Goal: Transaction & Acquisition: Purchase product/service

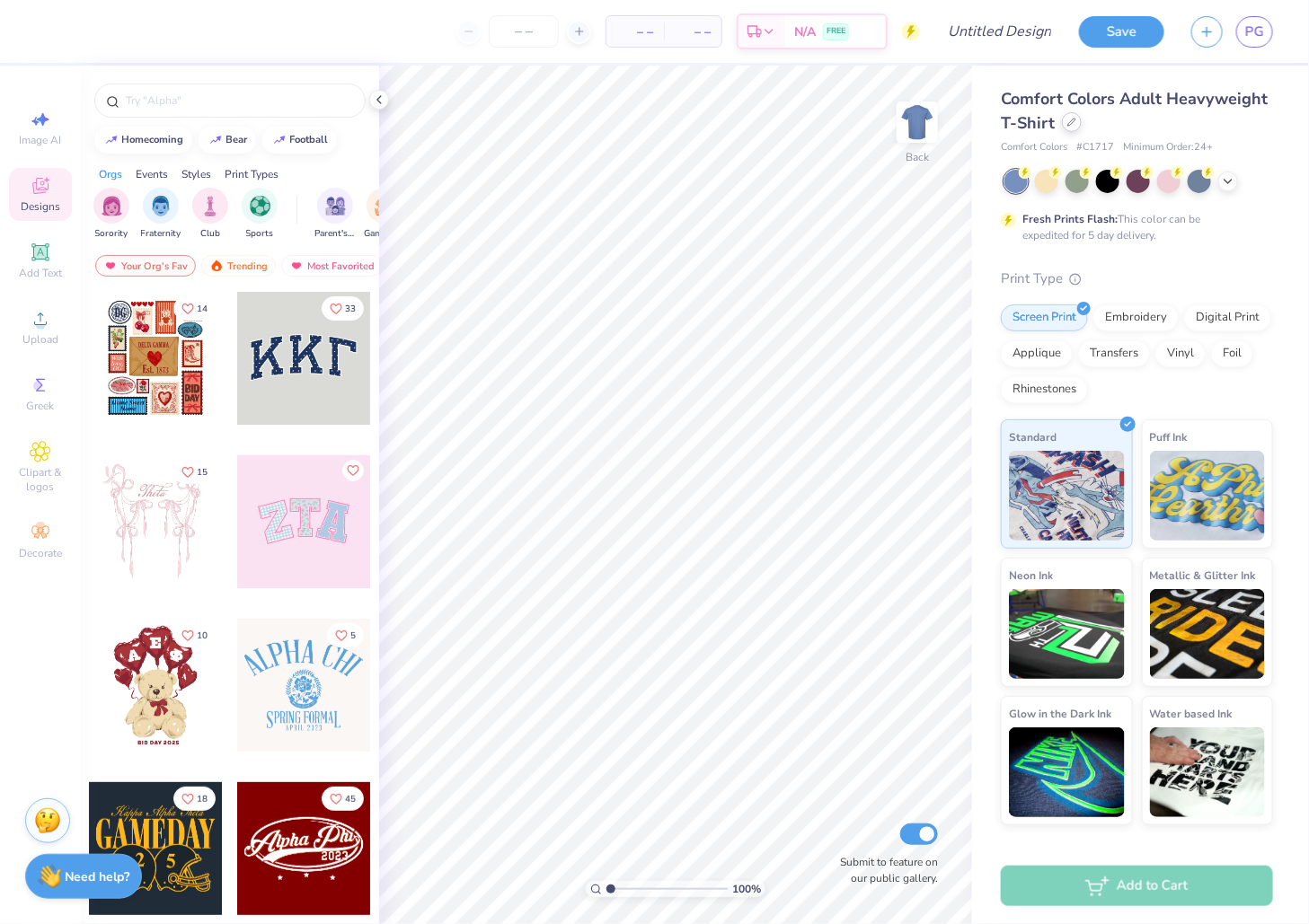
click at [1069, 126] on icon at bounding box center [1072, 122] width 8 height 8
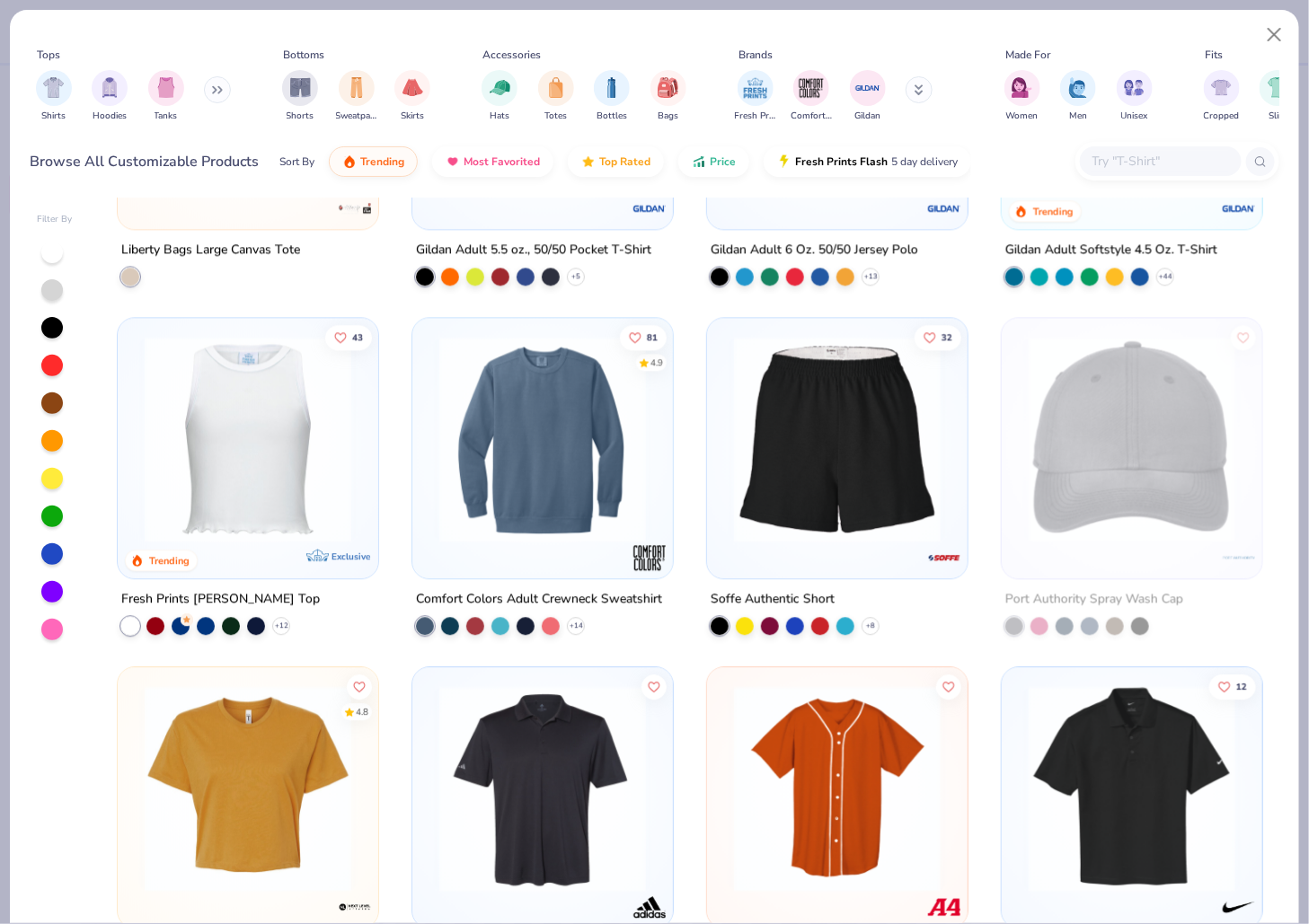
scroll to position [6864, 0]
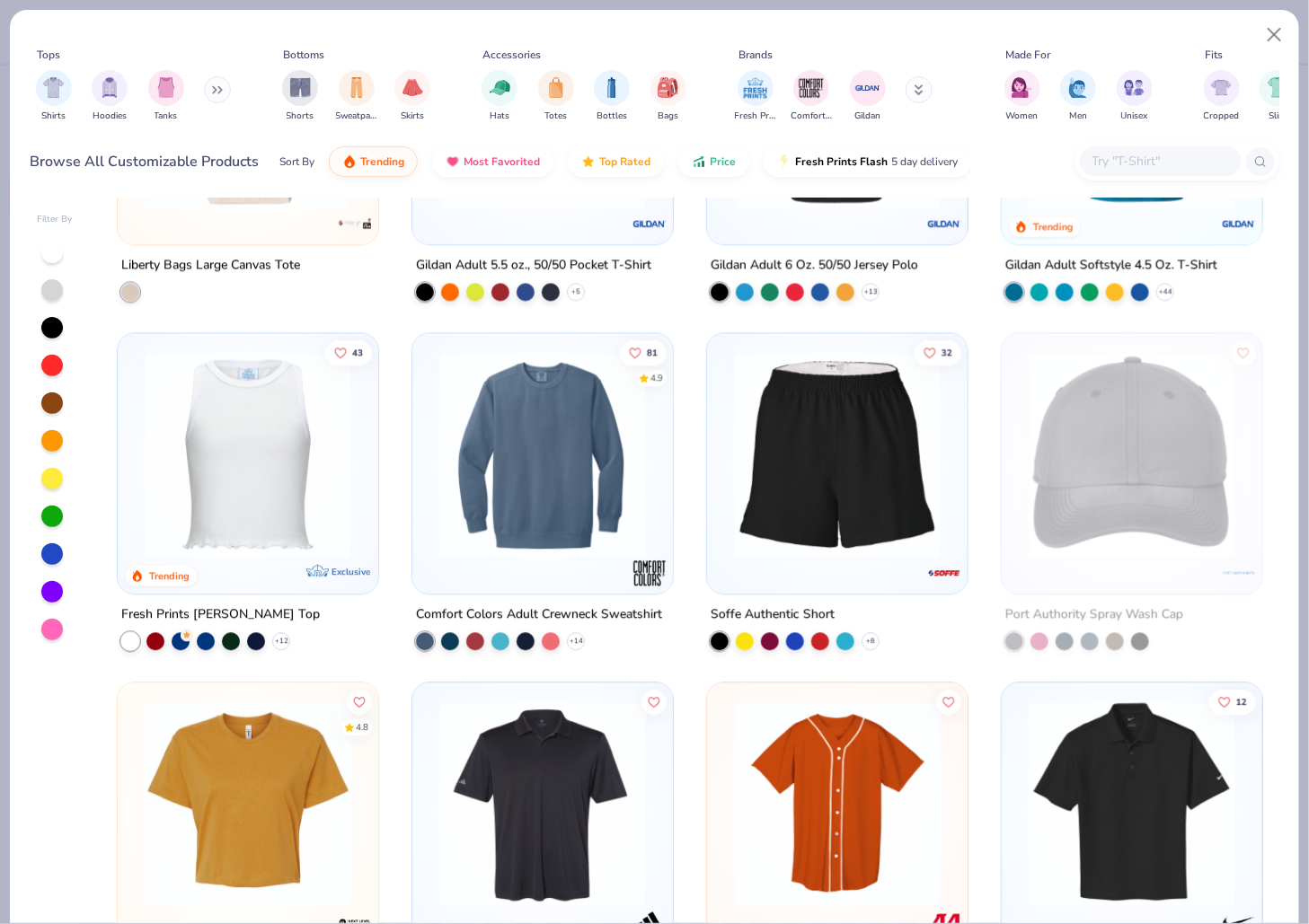
click at [593, 464] on img at bounding box center [542, 454] width 224 height 207
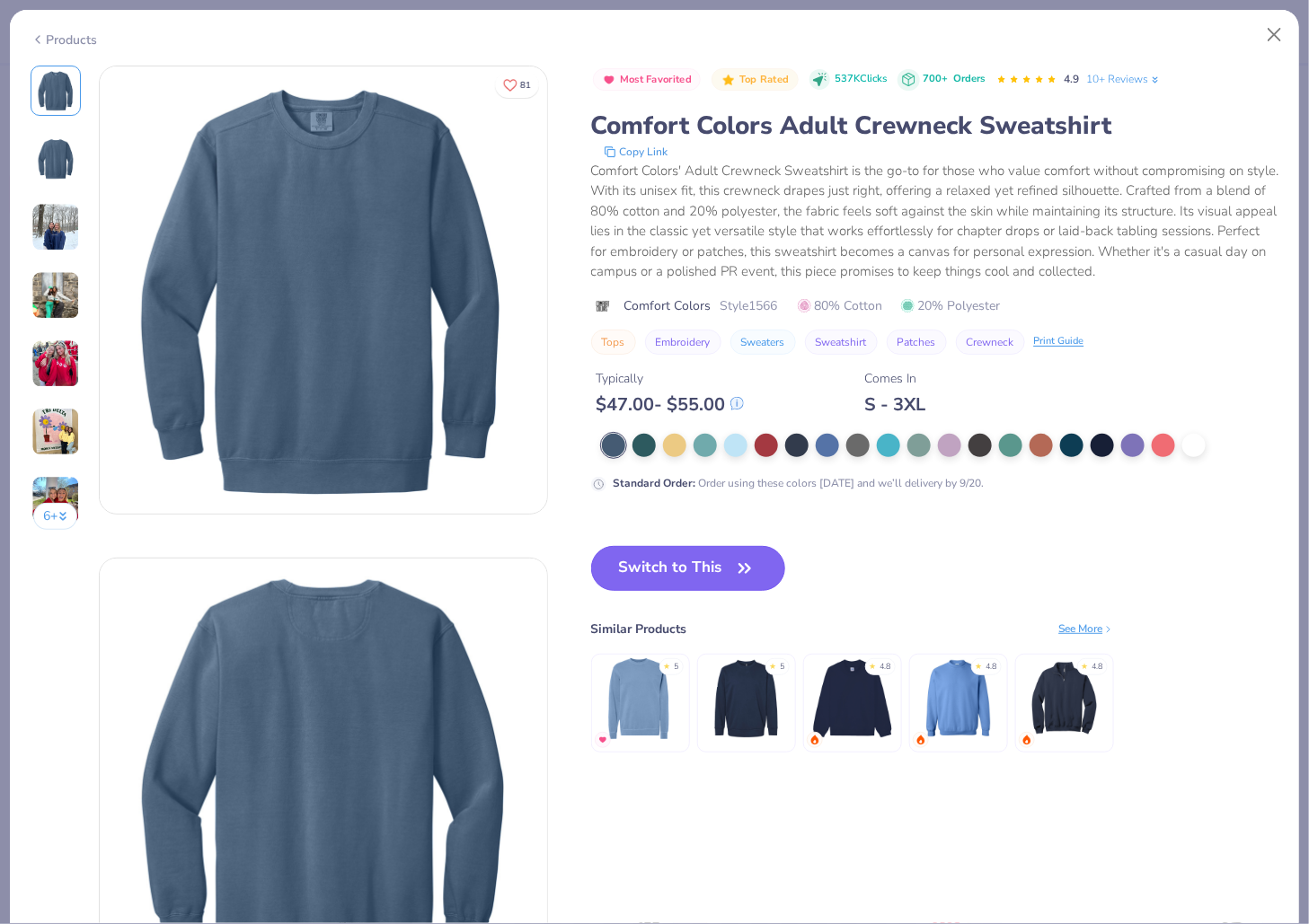
click at [659, 578] on button "Switch to This" at bounding box center [689, 569] width 195 height 45
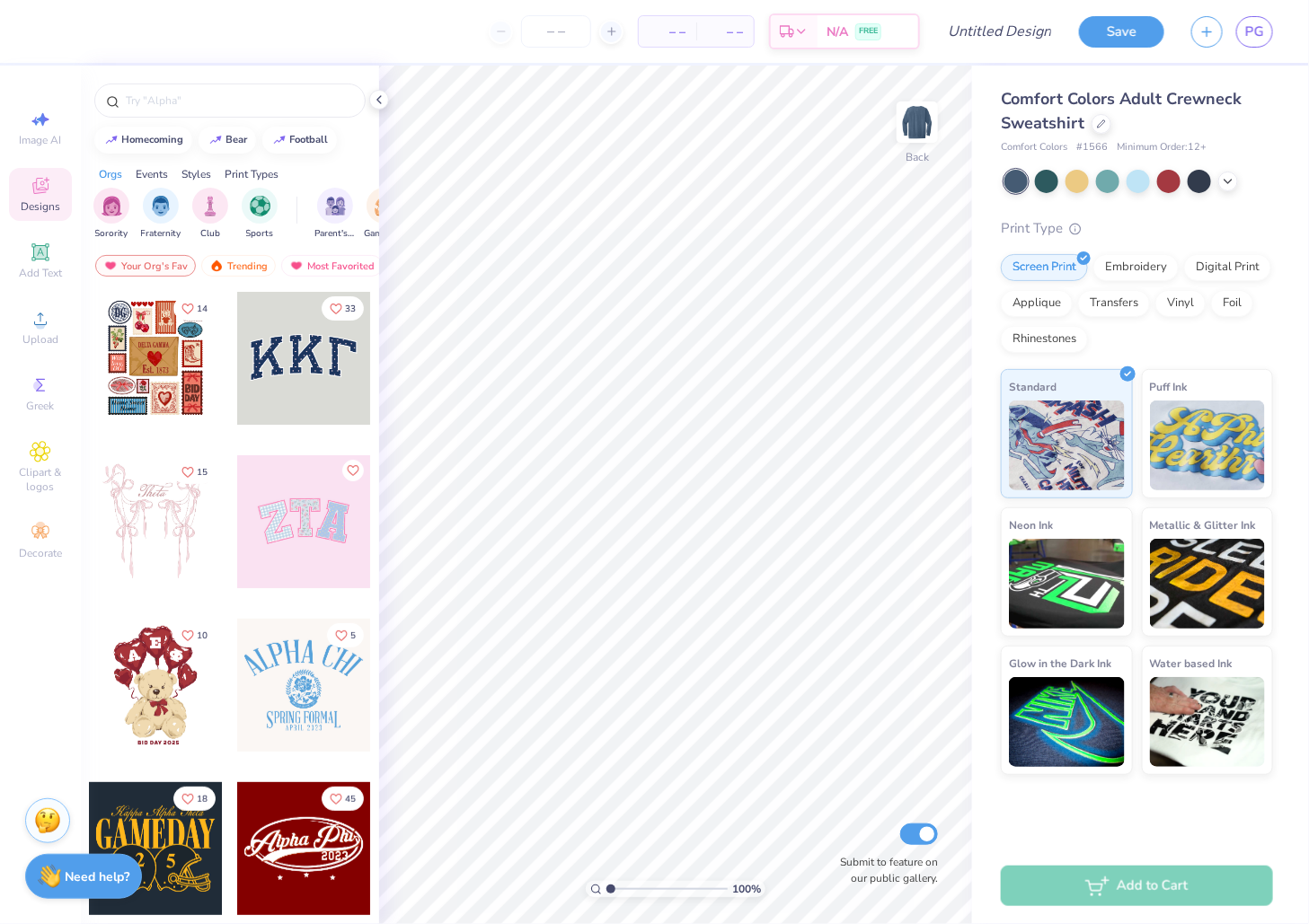
click at [1120, 188] on div at bounding box center [1139, 181] width 269 height 23
click at [1149, 181] on div at bounding box center [1138, 179] width 23 height 23
click at [1080, 181] on div at bounding box center [1077, 179] width 23 height 23
click at [1230, 177] on icon at bounding box center [1227, 179] width 14 height 14
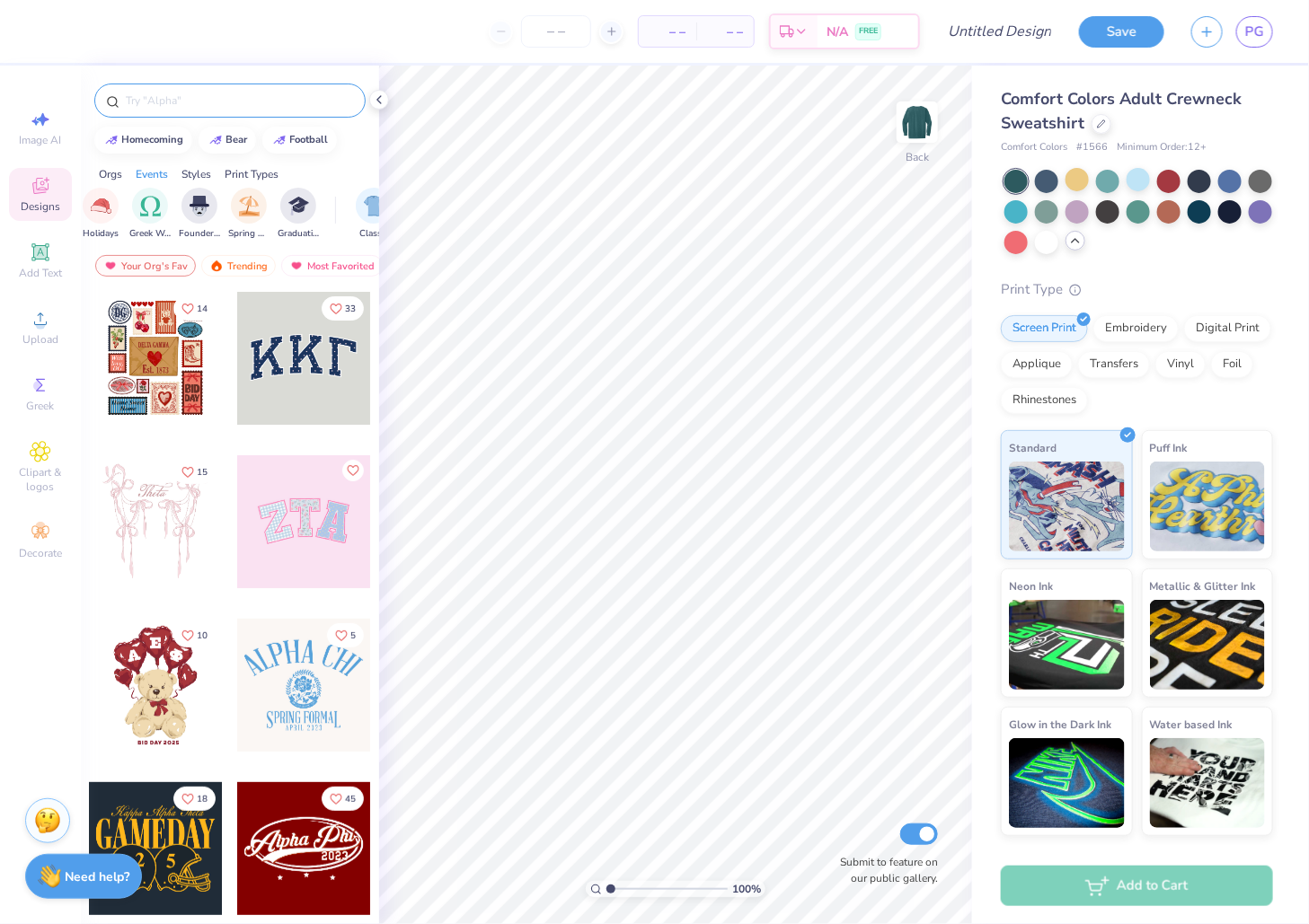
click at [225, 103] on input "text" at bounding box center [239, 100] width 230 height 18
type input "winter"
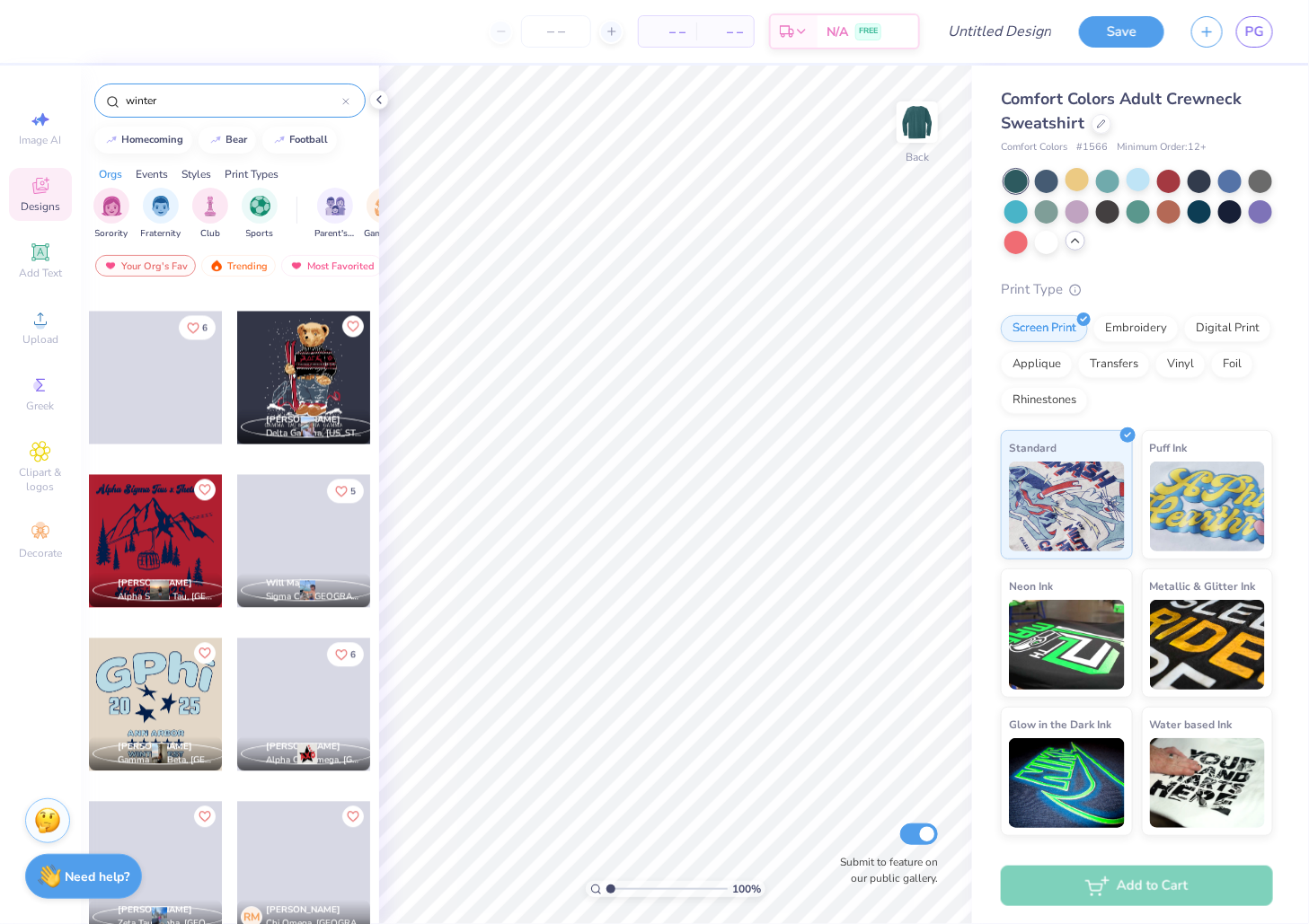
scroll to position [1471, 0]
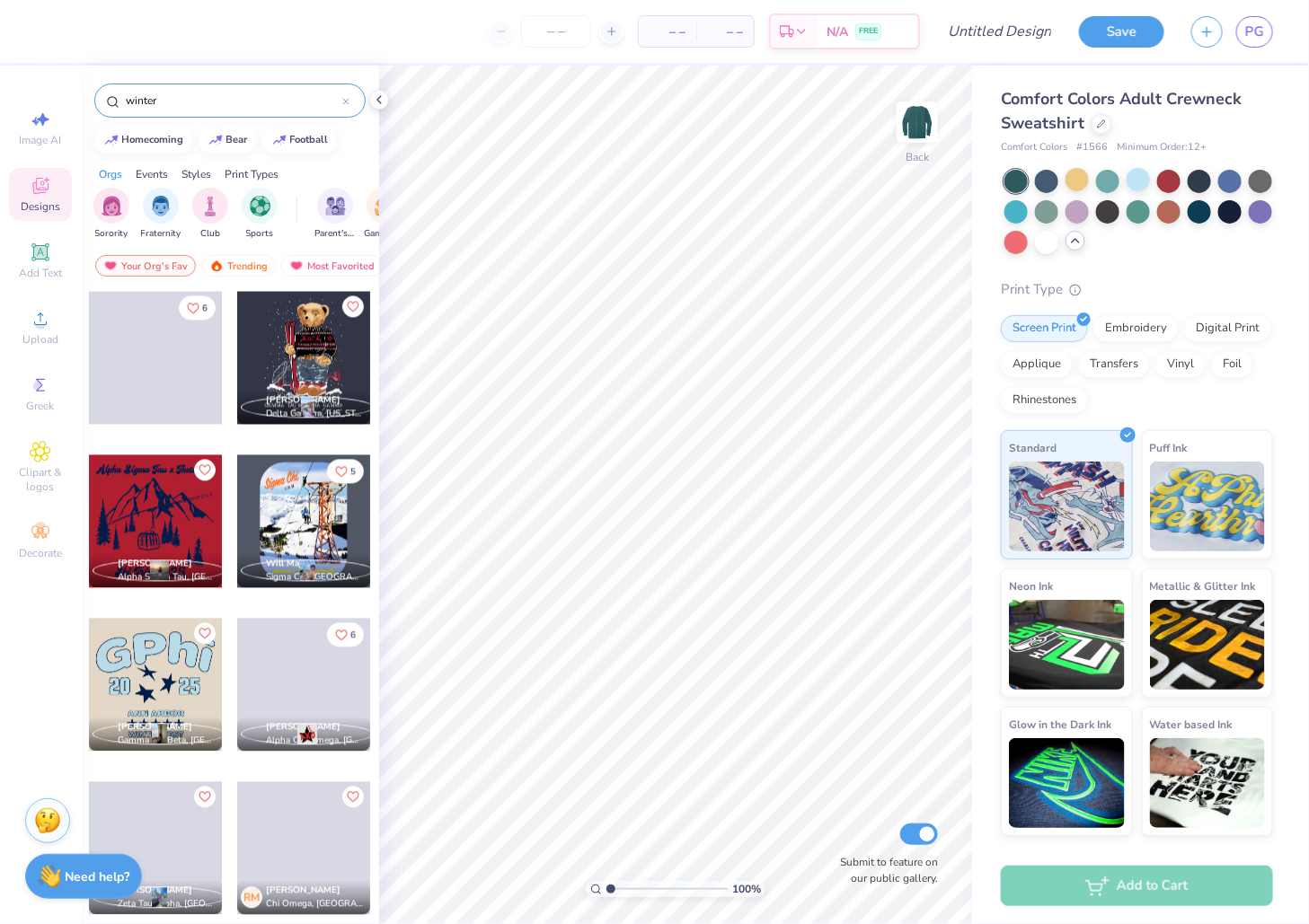
click at [308, 362] on div at bounding box center [304, 359] width 133 height 133
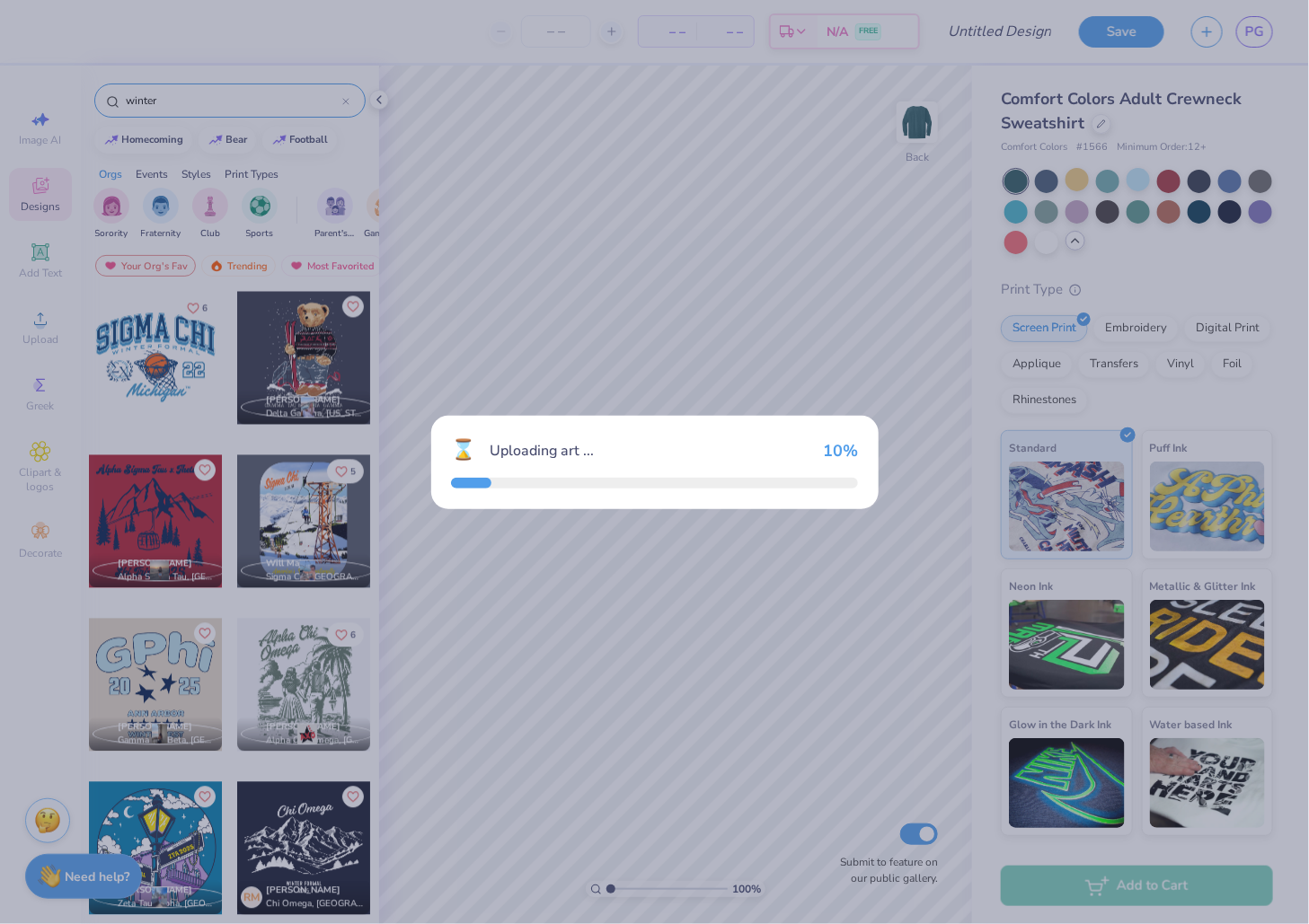
scroll to position [1606, 0]
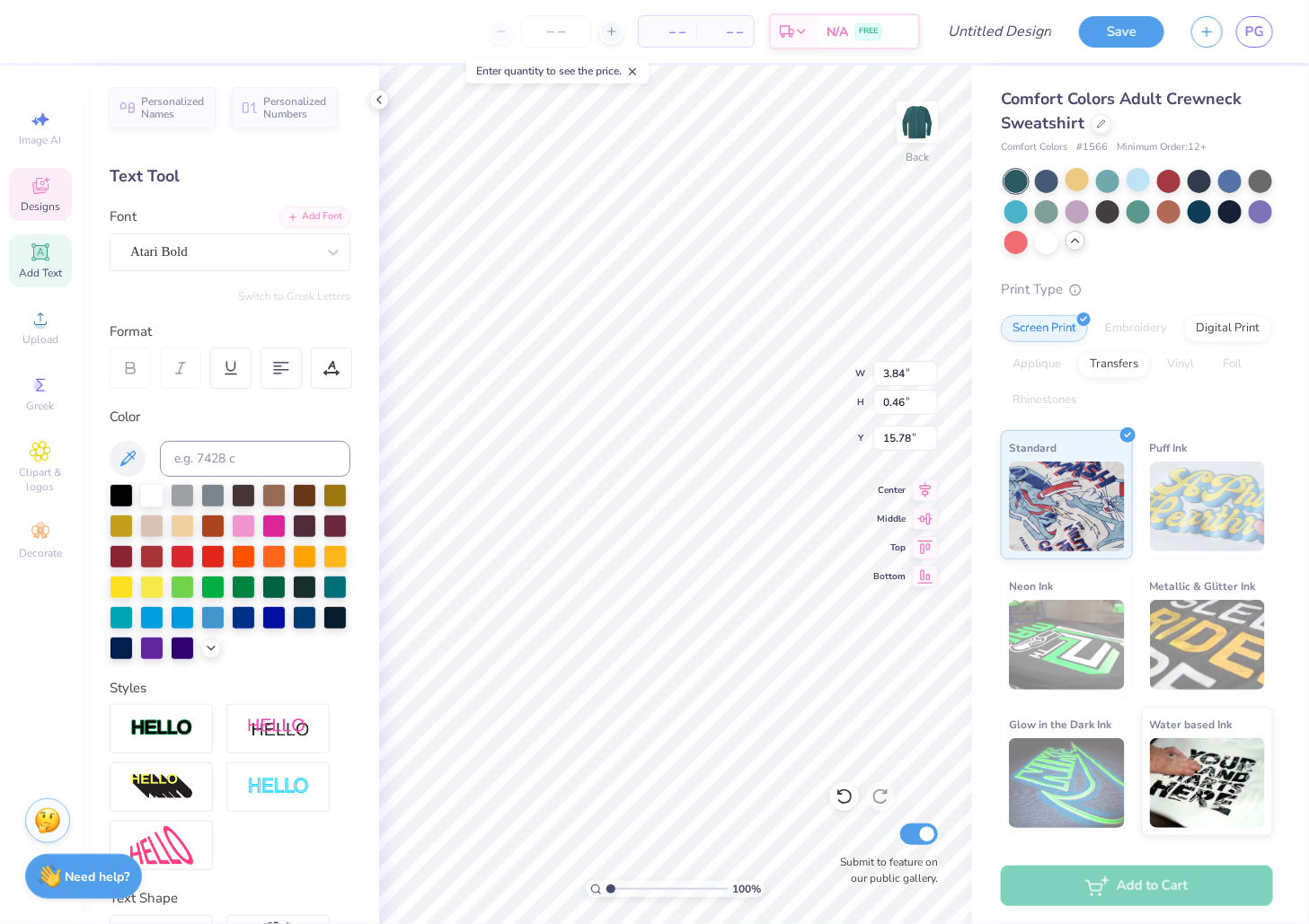
type input "6.01"
type input "1.06"
type input "16.24"
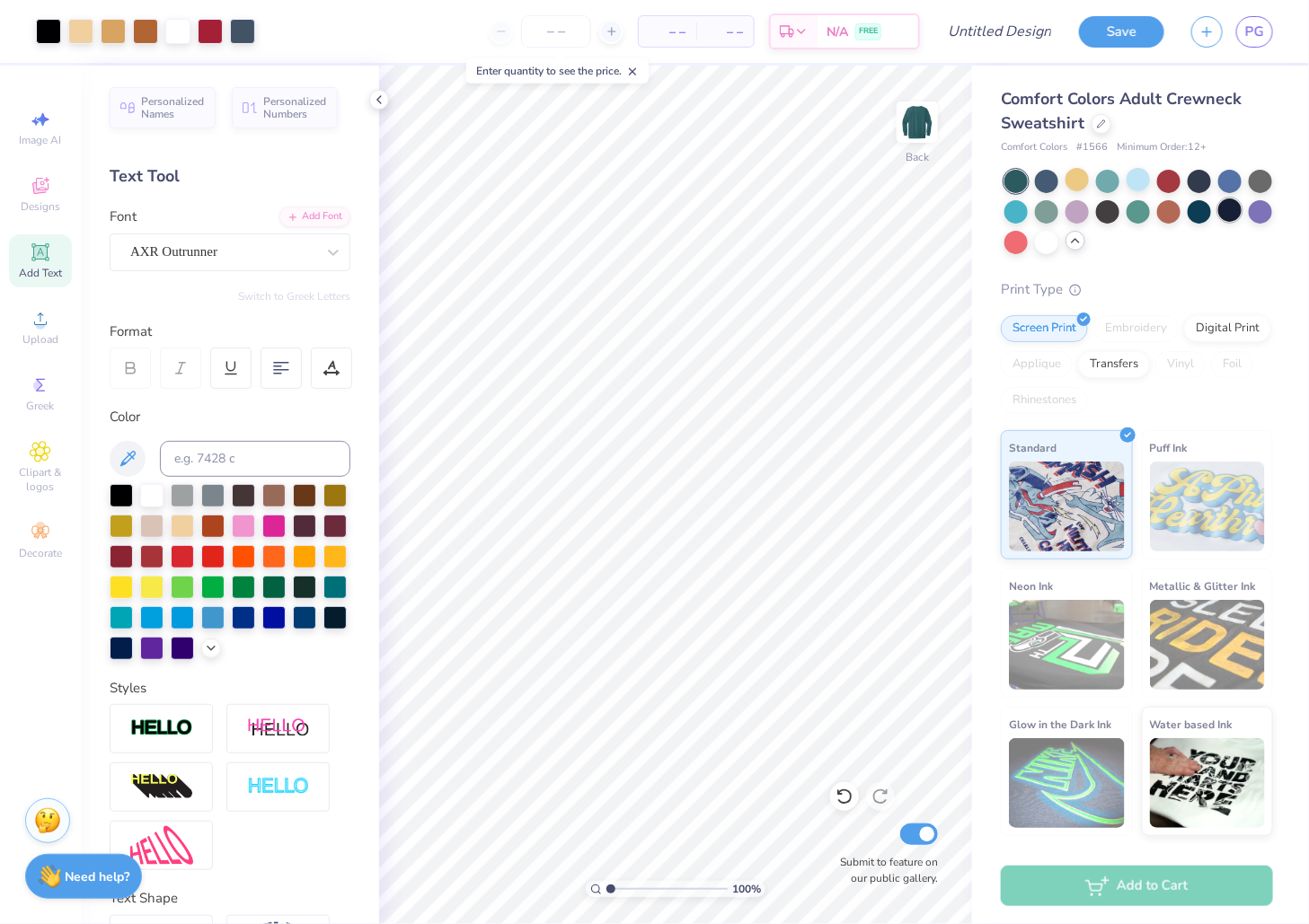
click at [1240, 209] on div at bounding box center [1229, 209] width 23 height 23
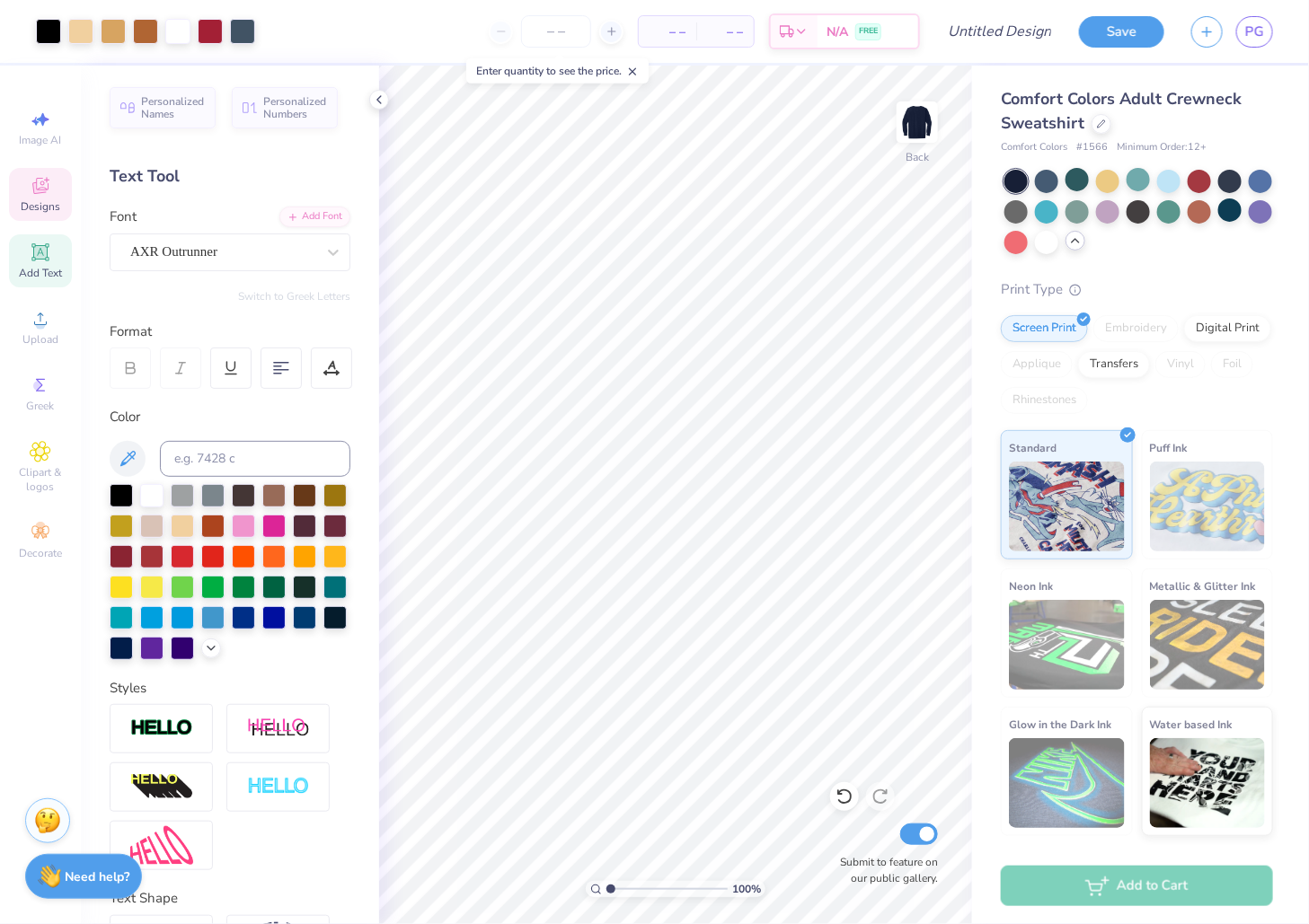
click at [46, 214] on div "Designs" at bounding box center [40, 194] width 63 height 53
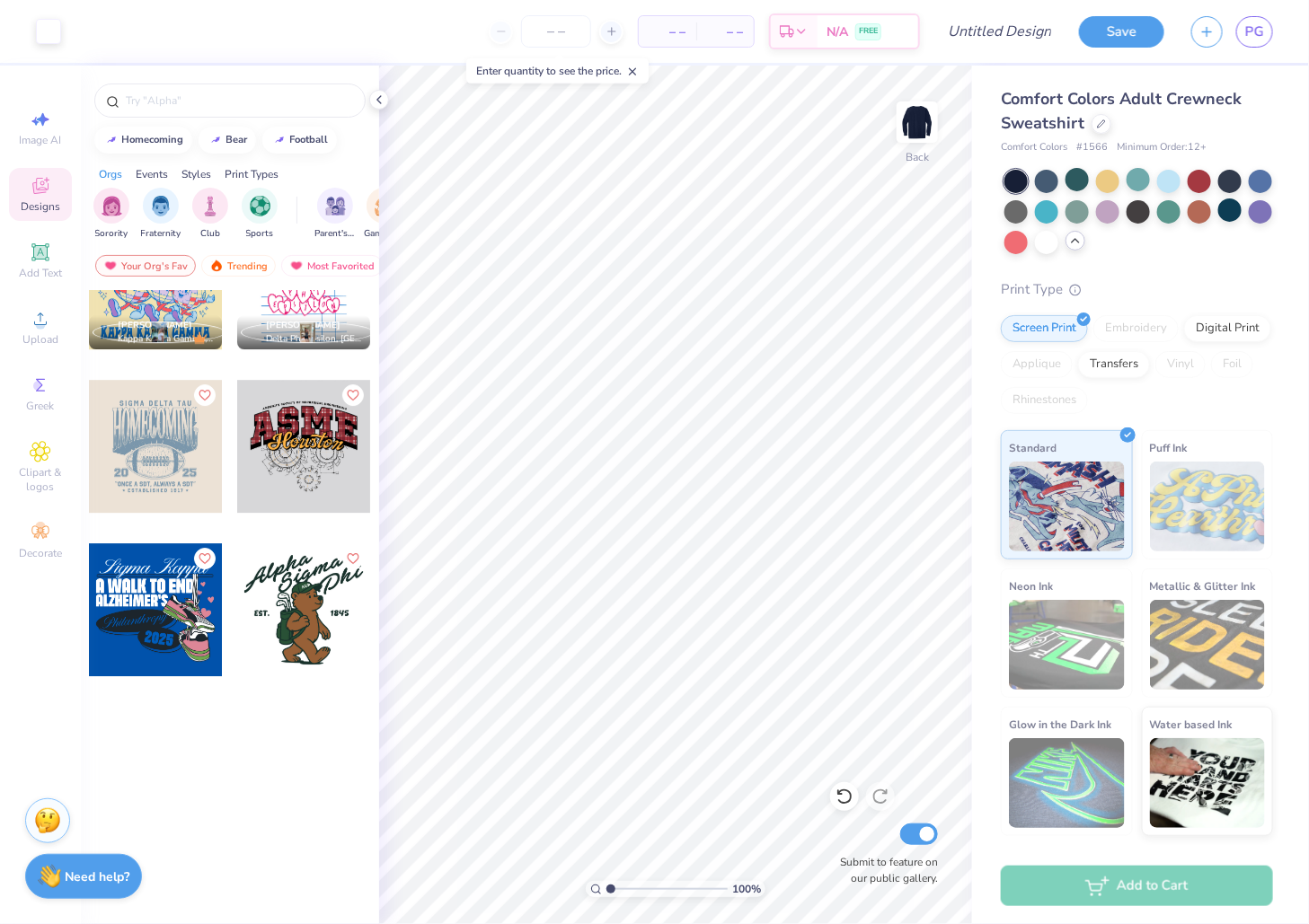
scroll to position [4884, 0]
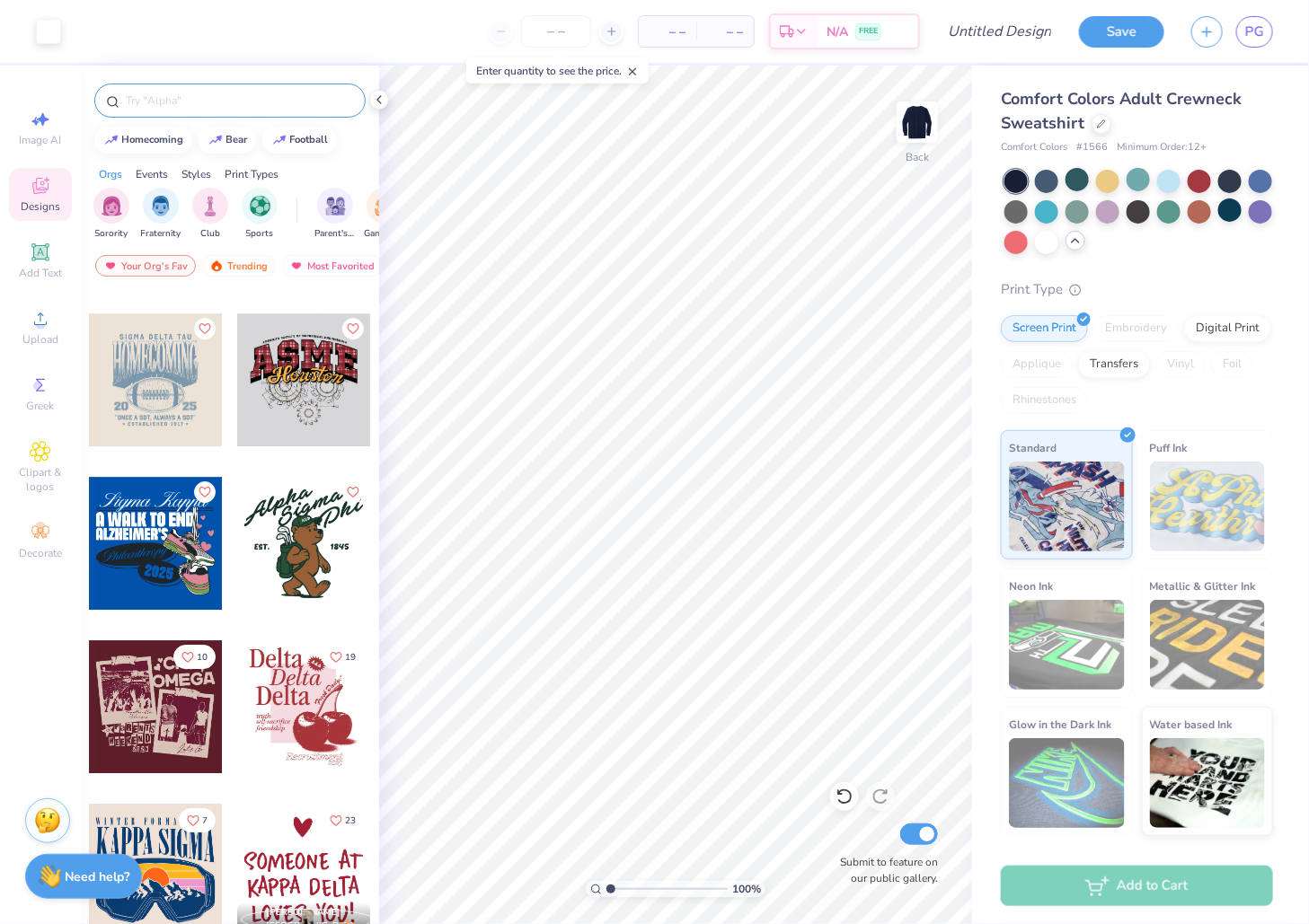
click at [217, 111] on div at bounding box center [229, 100] width 271 height 34
click at [197, 90] on div at bounding box center [229, 100] width 271 height 34
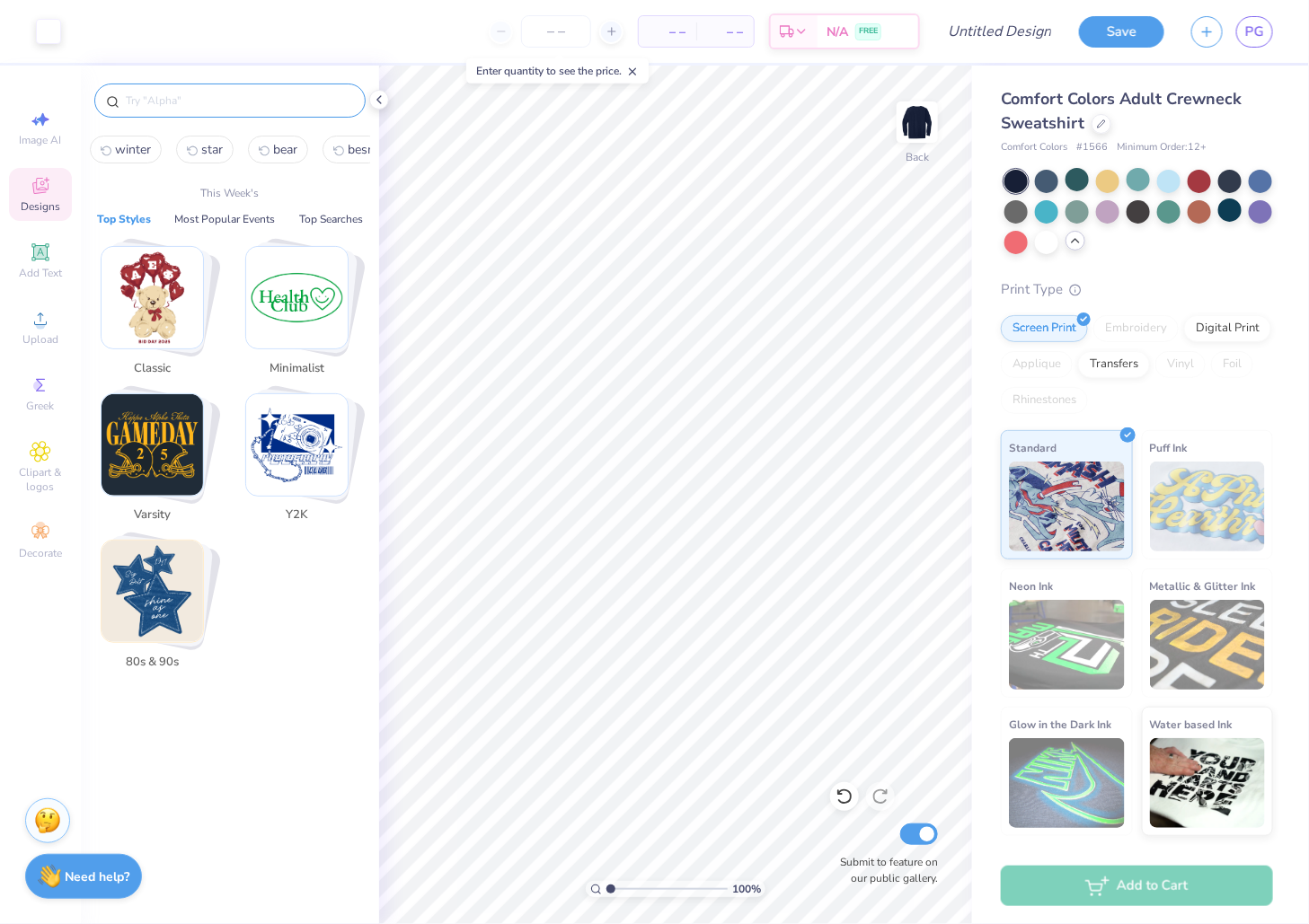
click at [191, 100] on input "text" at bounding box center [239, 100] width 230 height 18
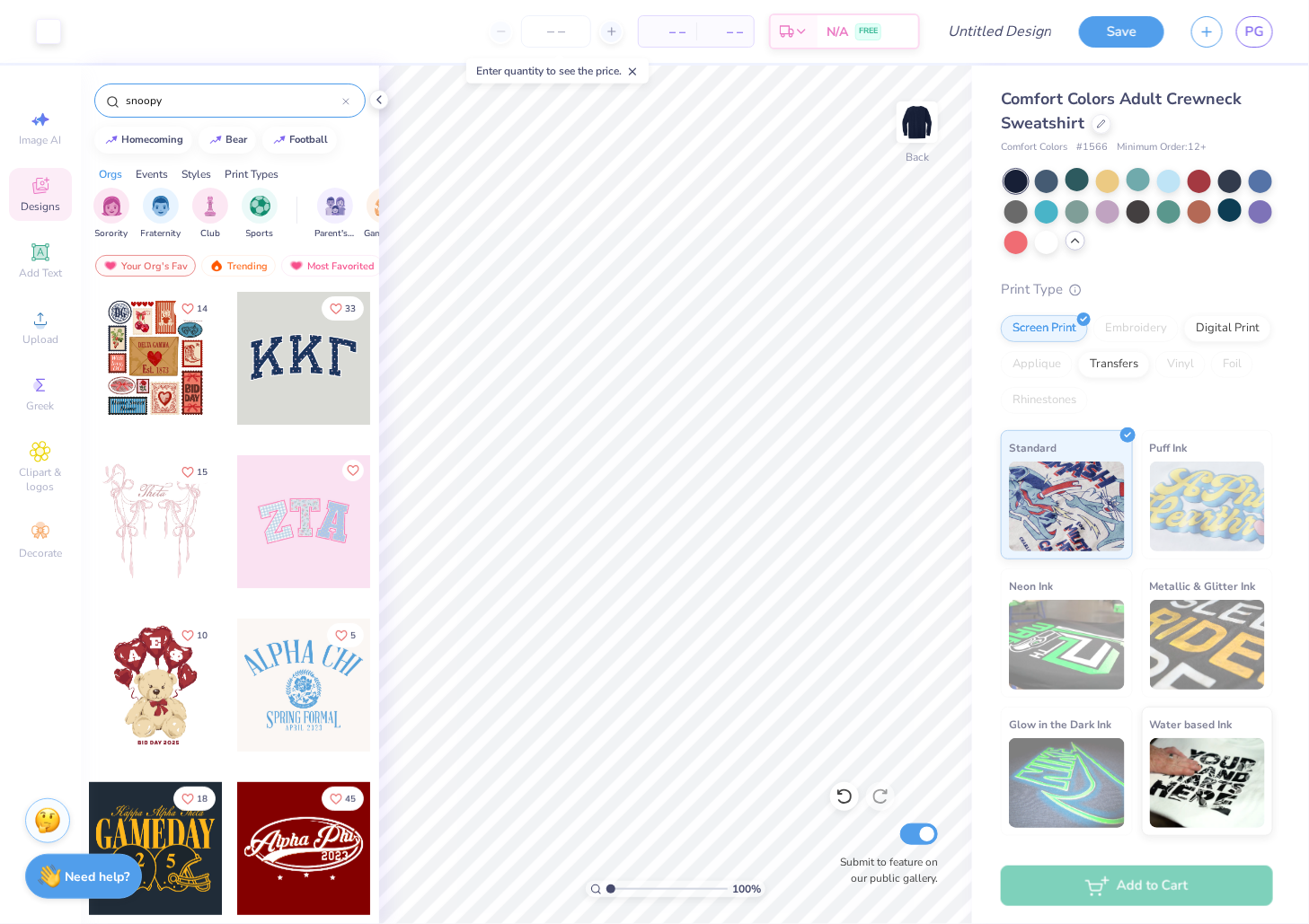
type input "snoopy"
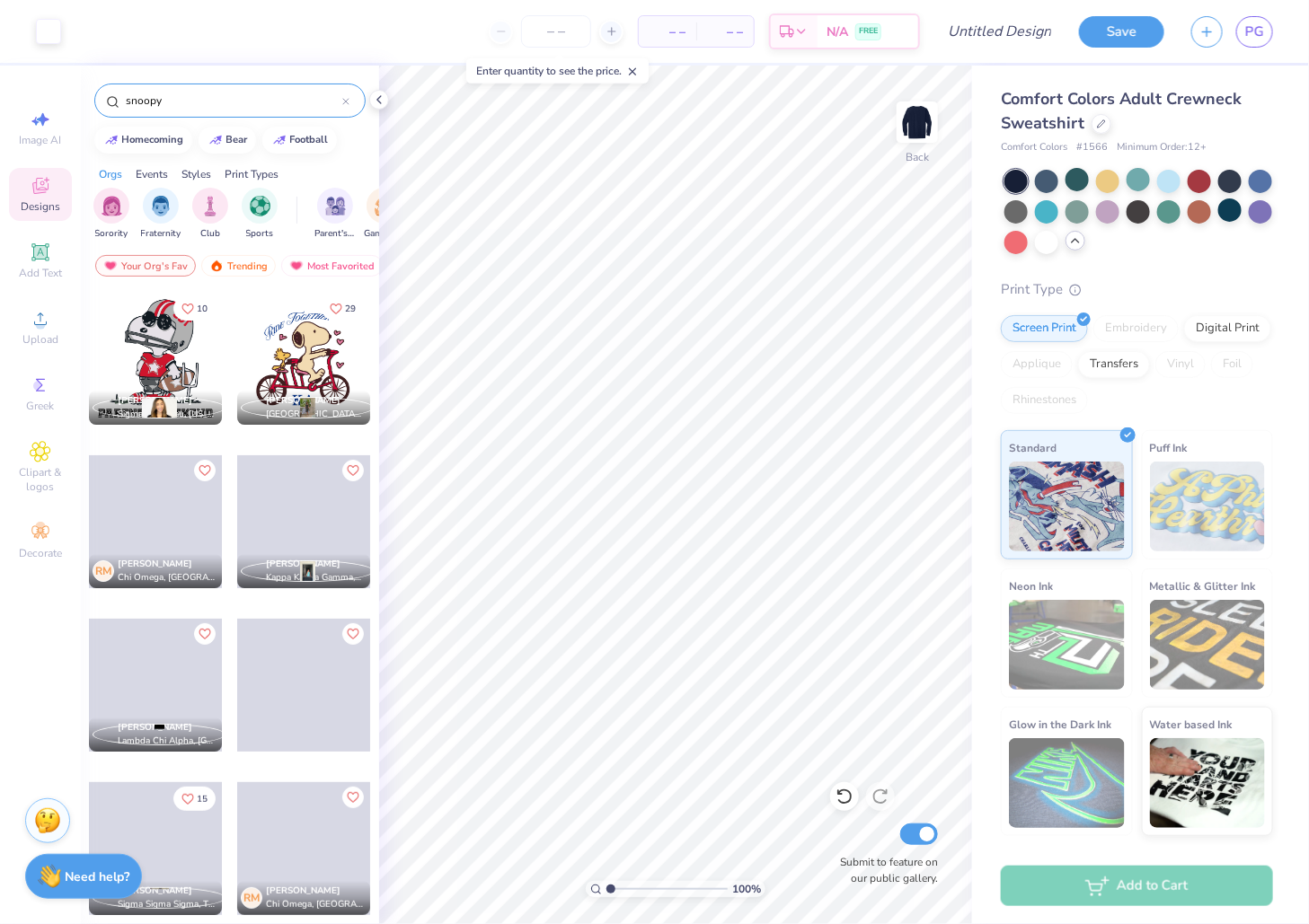
scroll to position [27, 0]
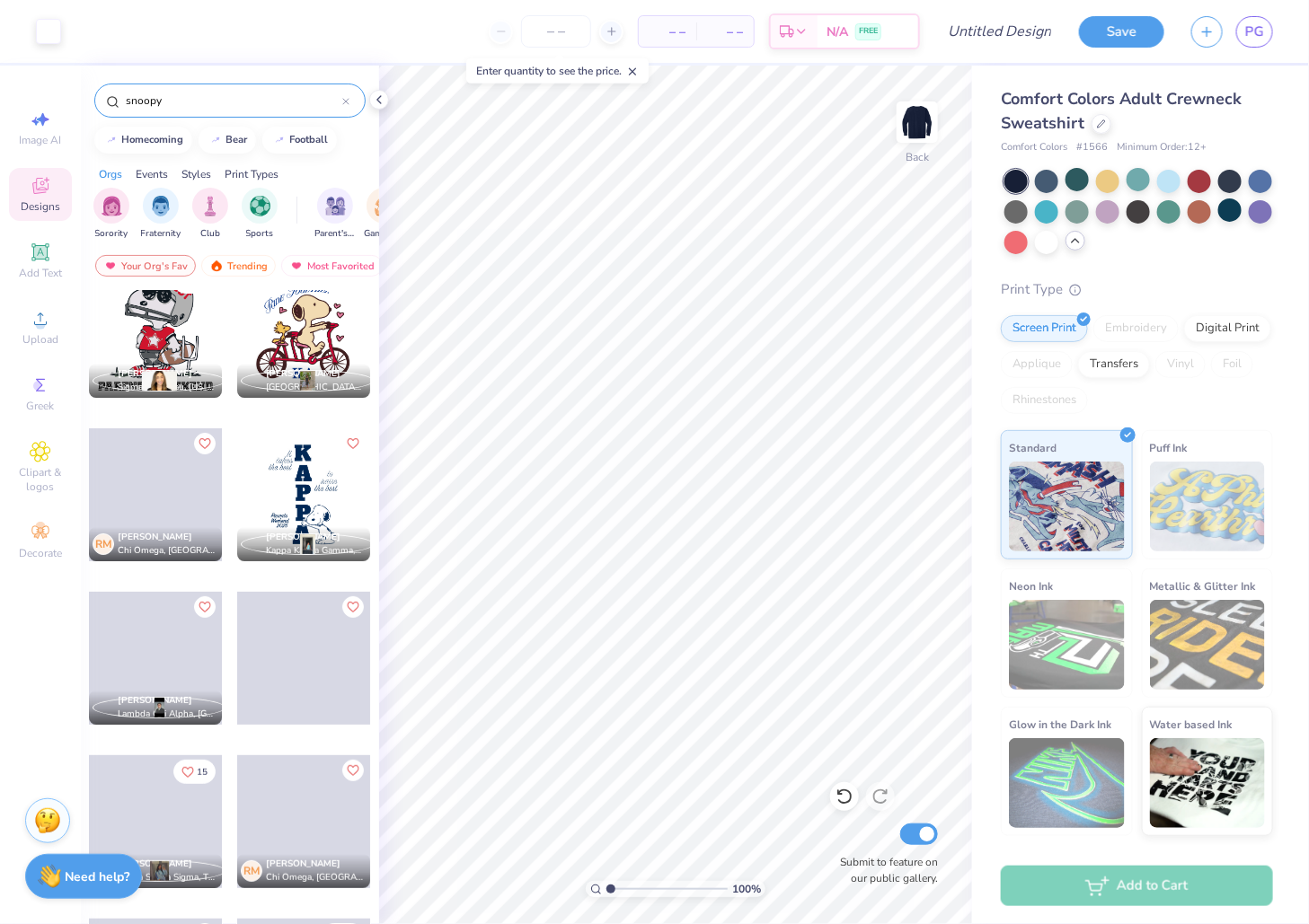
click at [310, 334] on div at bounding box center [304, 331] width 133 height 133
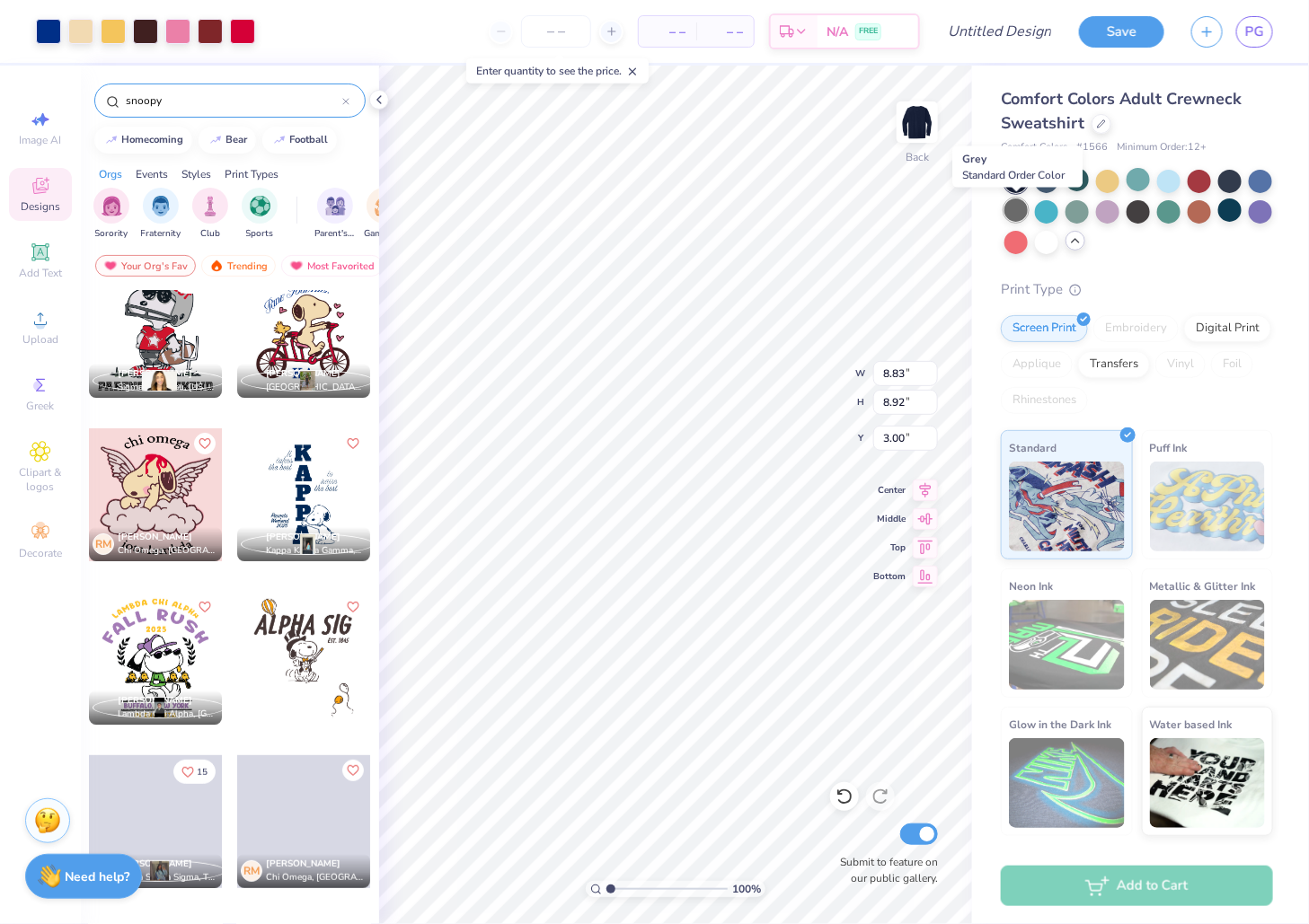
click at [1009, 211] on div at bounding box center [1016, 209] width 23 height 23
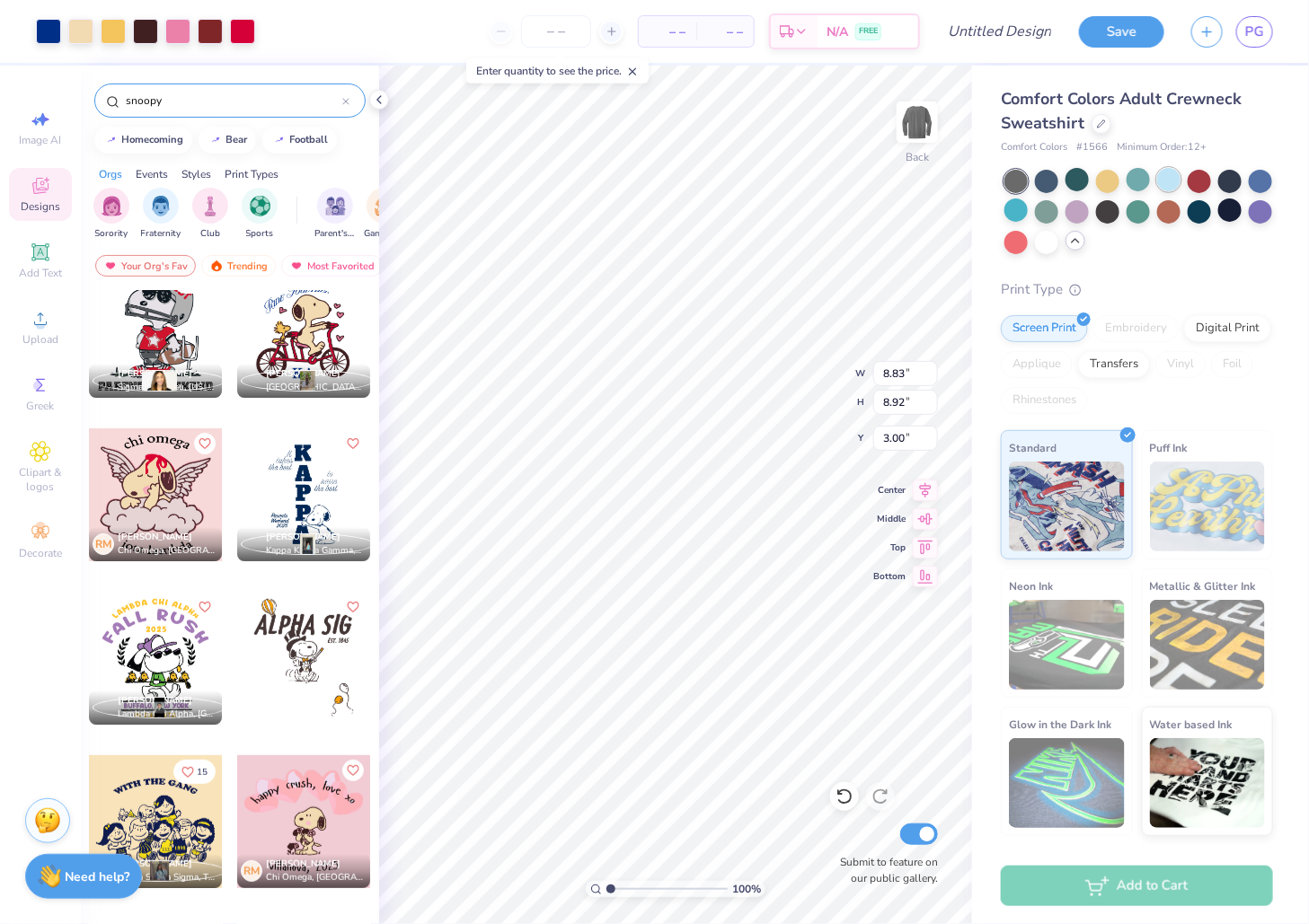
click at [1166, 181] on div at bounding box center [1168, 179] width 23 height 23
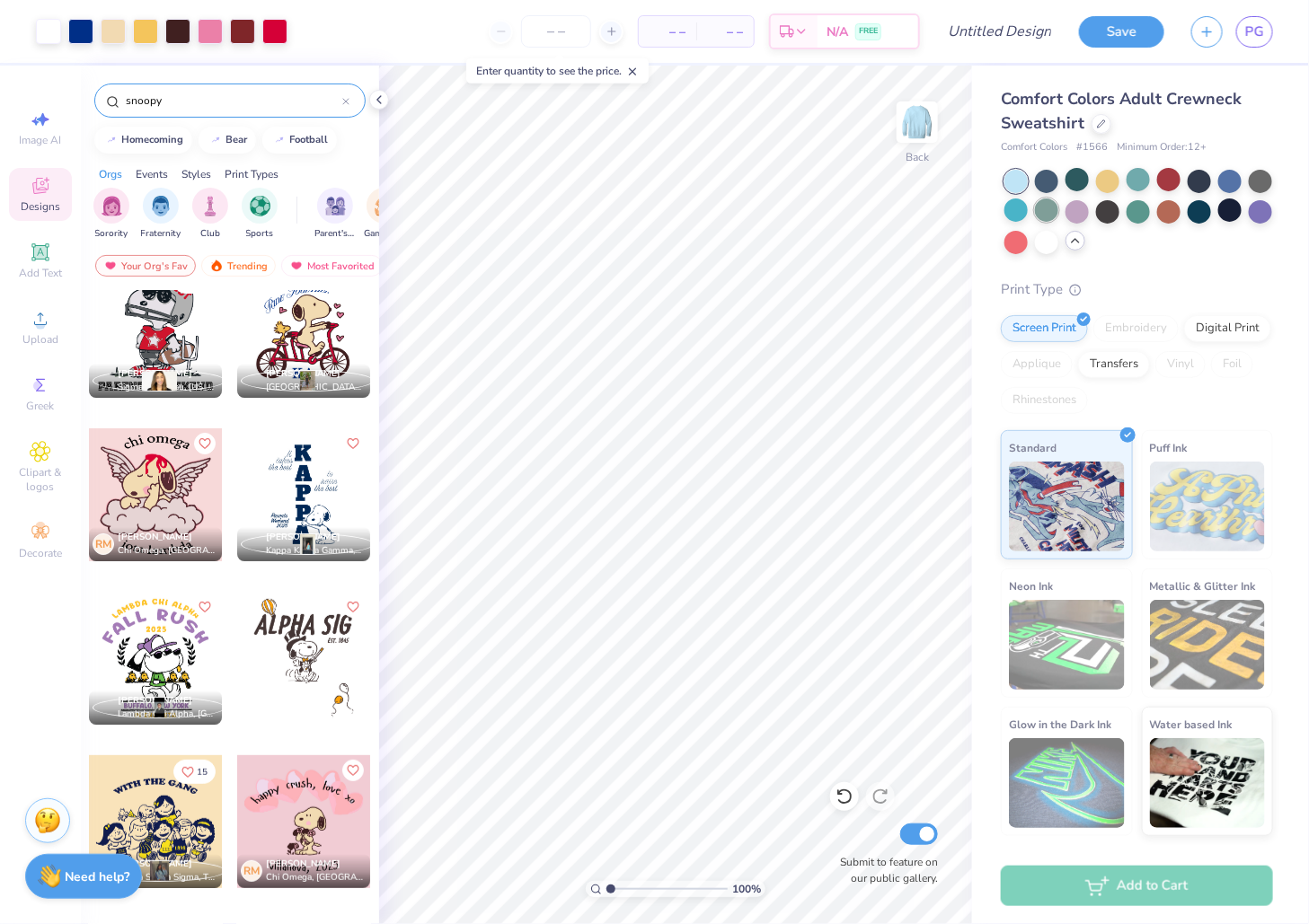
click at [1054, 210] on div at bounding box center [1046, 209] width 23 height 23
click at [1014, 207] on div at bounding box center [1016, 209] width 23 height 23
click at [1042, 210] on div at bounding box center [1046, 209] width 23 height 23
click at [1049, 248] on div at bounding box center [1046, 240] width 23 height 23
click at [1246, 207] on div at bounding box center [1139, 212] width 269 height 85
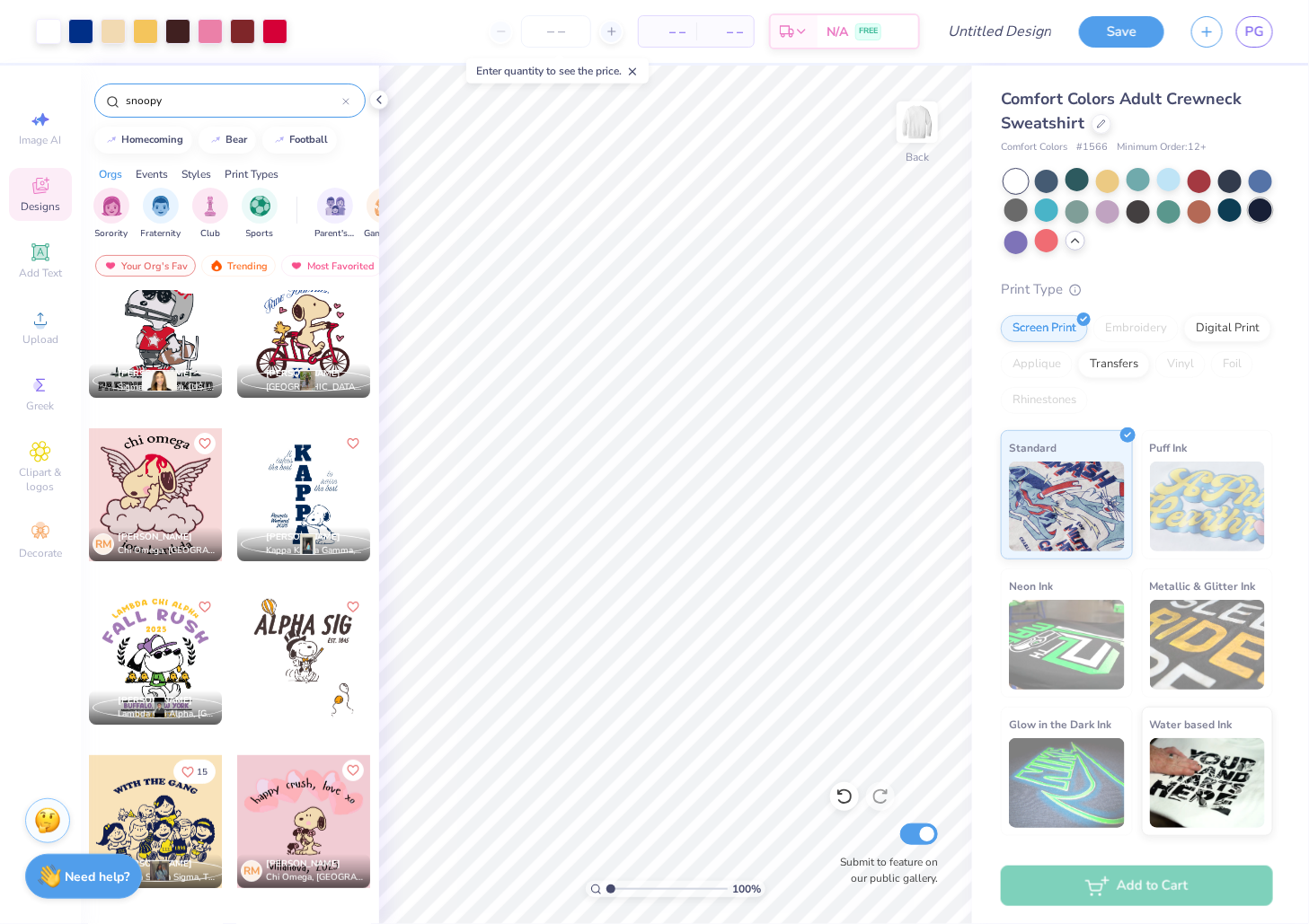
click at [1270, 207] on div at bounding box center [1260, 209] width 23 height 23
click at [1235, 210] on div at bounding box center [1229, 209] width 23 height 23
click at [1194, 208] on div at bounding box center [1199, 209] width 23 height 23
click at [1114, 177] on div at bounding box center [1107, 179] width 23 height 23
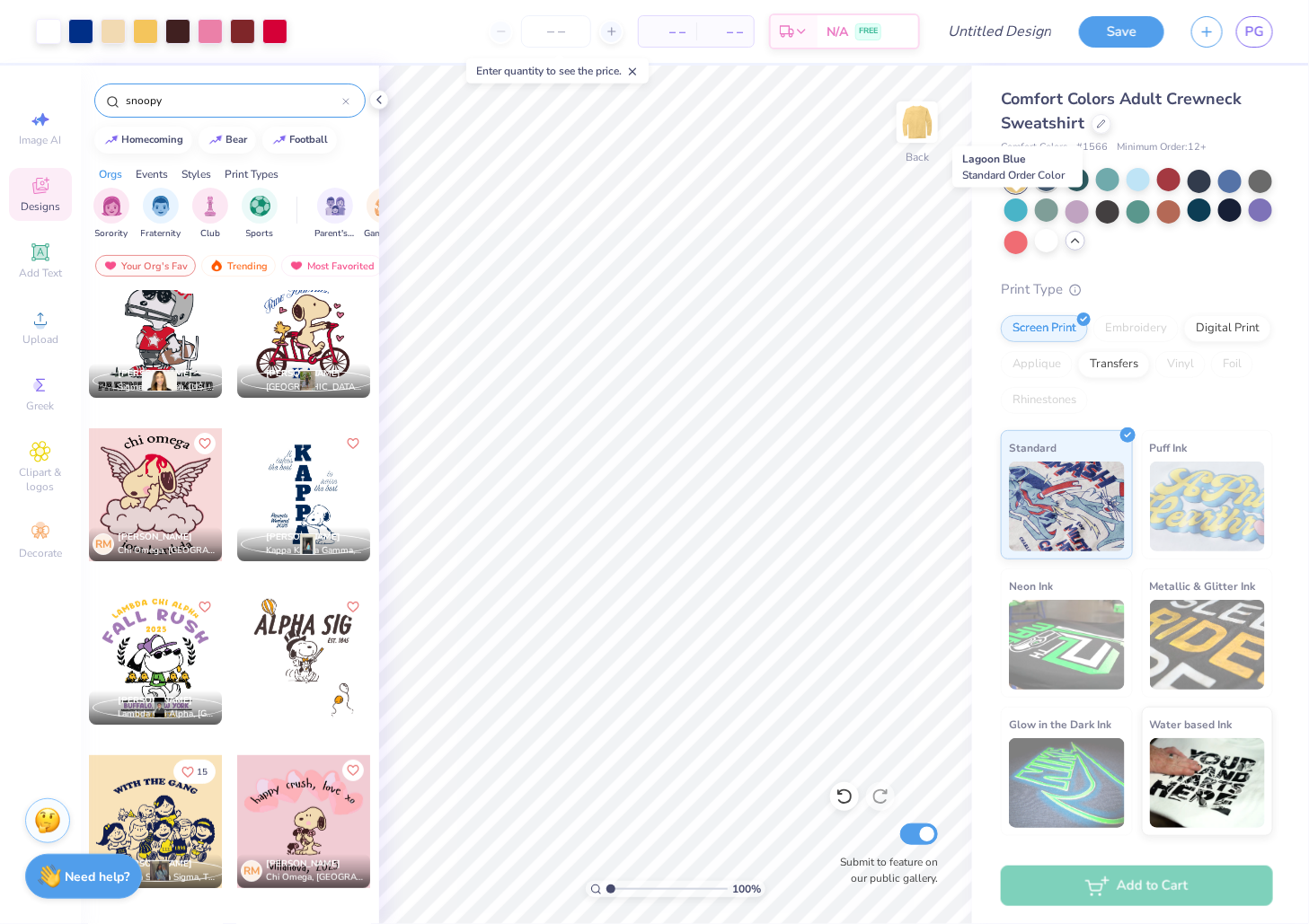
click at [1050, 181] on div at bounding box center [1046, 179] width 23 height 23
